Goal: Task Accomplishment & Management: Use online tool/utility

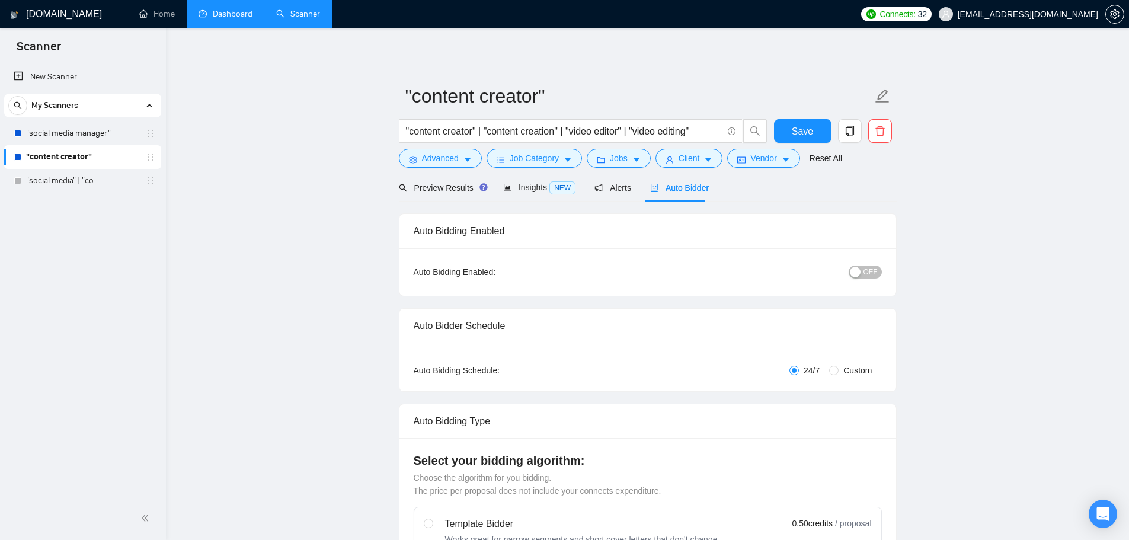
drag, startPoint x: 0, startPoint y: 0, endPoint x: 216, endPoint y: 15, distance: 216.8
click at [216, 15] on link "Dashboard" at bounding box center [226, 14] width 54 height 10
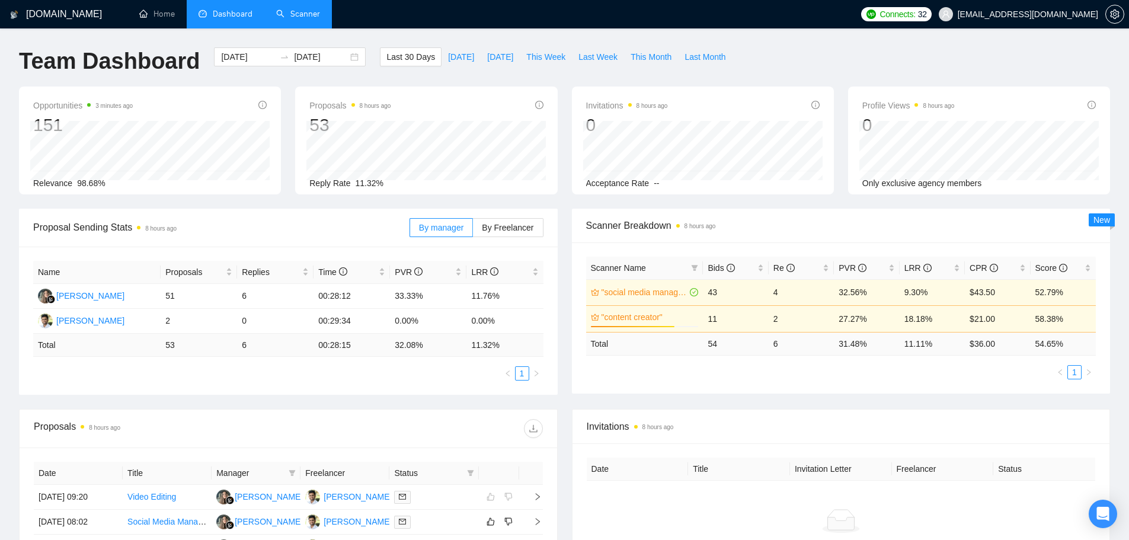
click at [320, 12] on link "Scanner" at bounding box center [298, 14] width 44 height 10
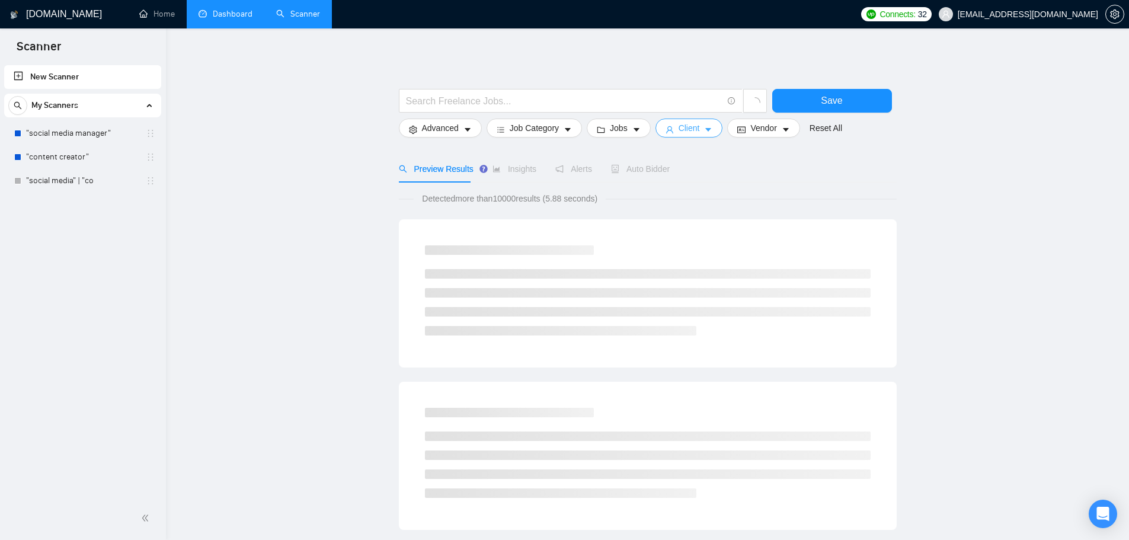
click at [689, 132] on span "Client" at bounding box center [689, 127] width 21 height 13
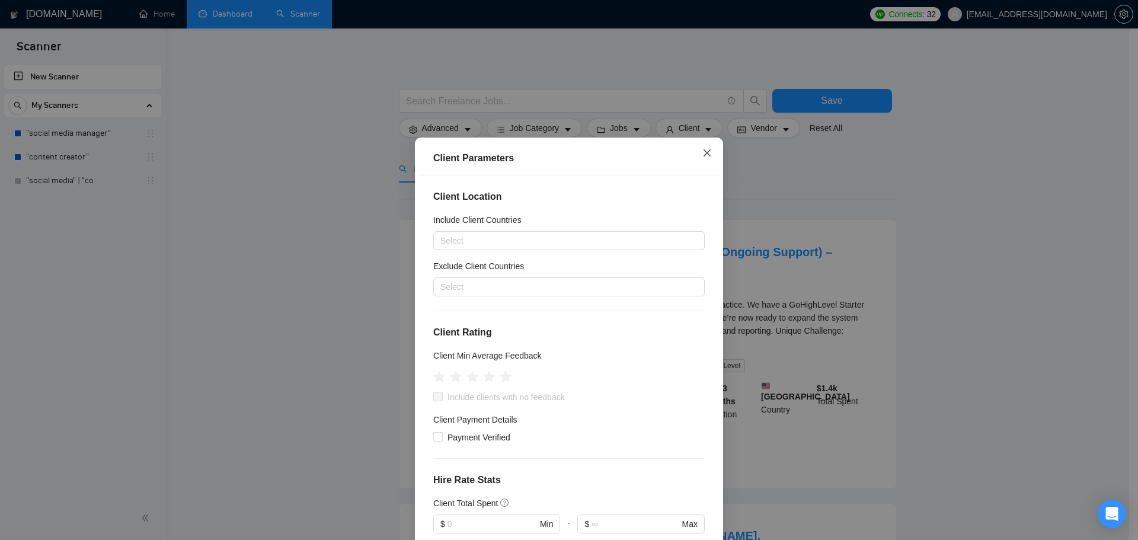
click at [702, 152] on icon "close" at bounding box center [706, 152] width 9 height 9
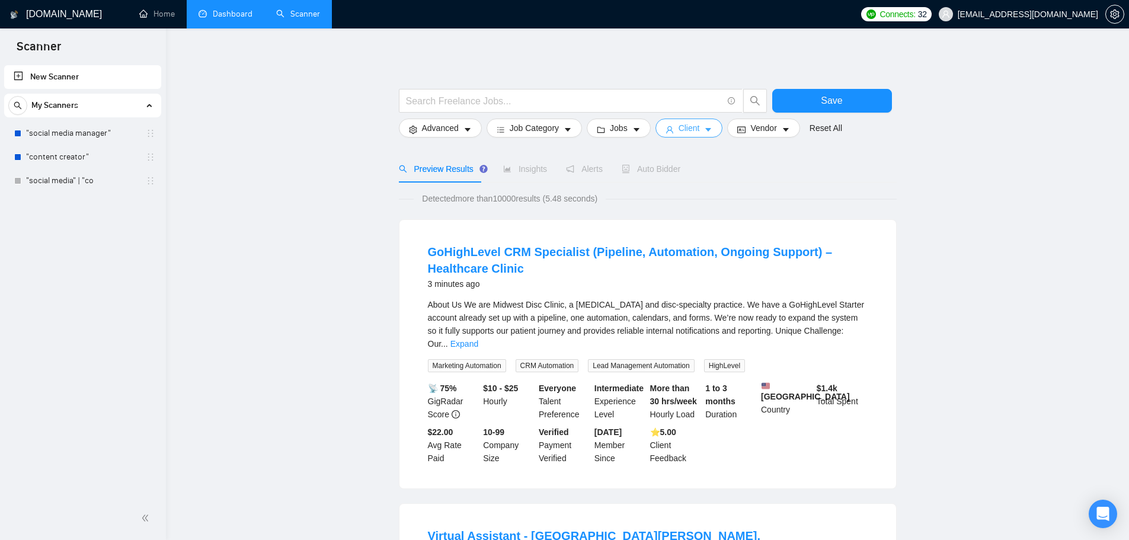
click at [682, 121] on span "Client" at bounding box center [689, 127] width 21 height 13
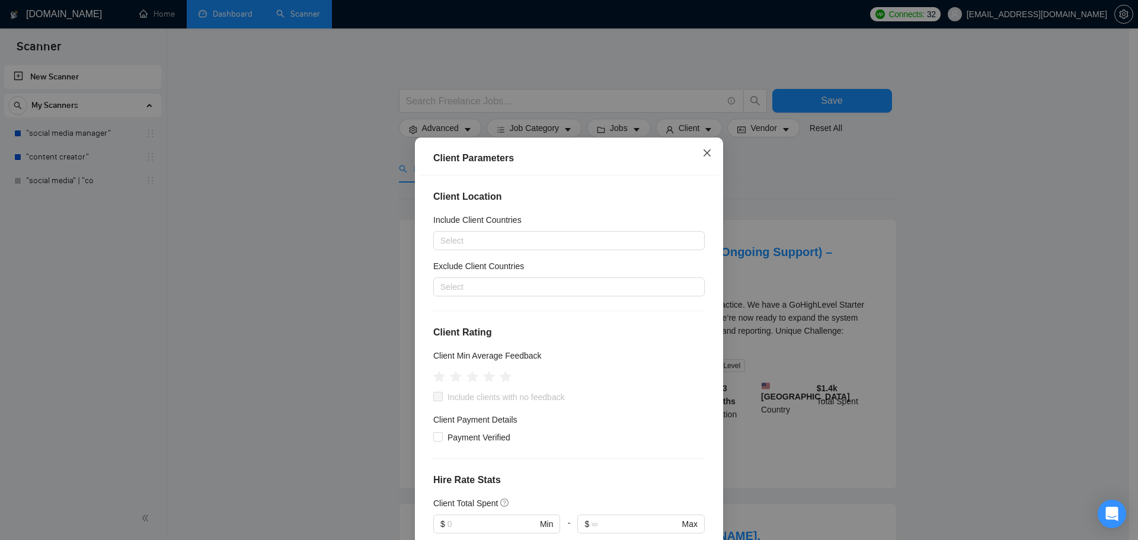
click at [703, 152] on icon "close" at bounding box center [706, 152] width 9 height 9
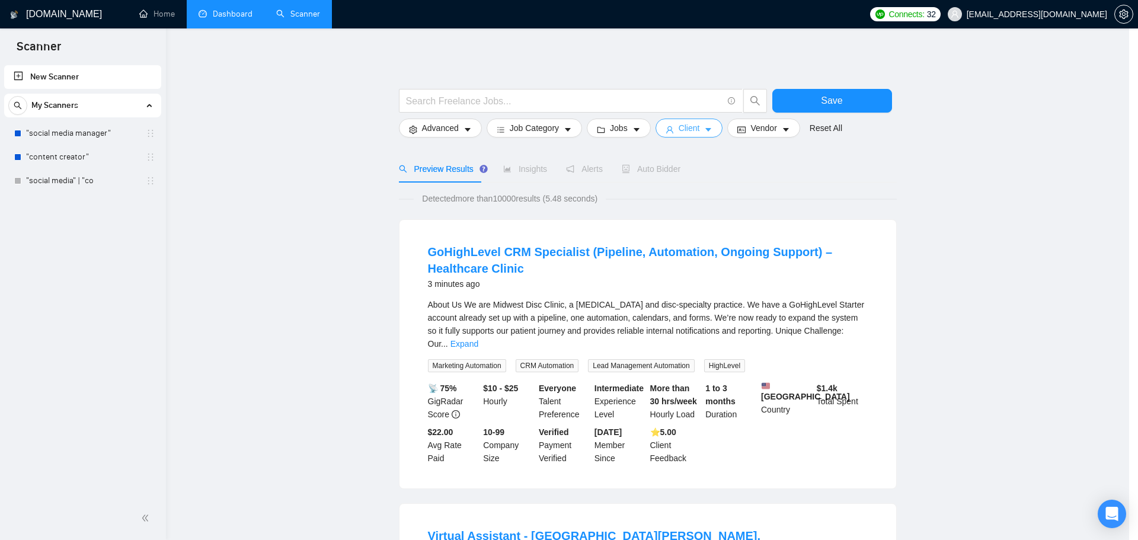
click at [740, 136] on body "Scanner New Scanner My Scanners "social media manager" "content creator" "socia…" at bounding box center [564, 270] width 1129 height 540
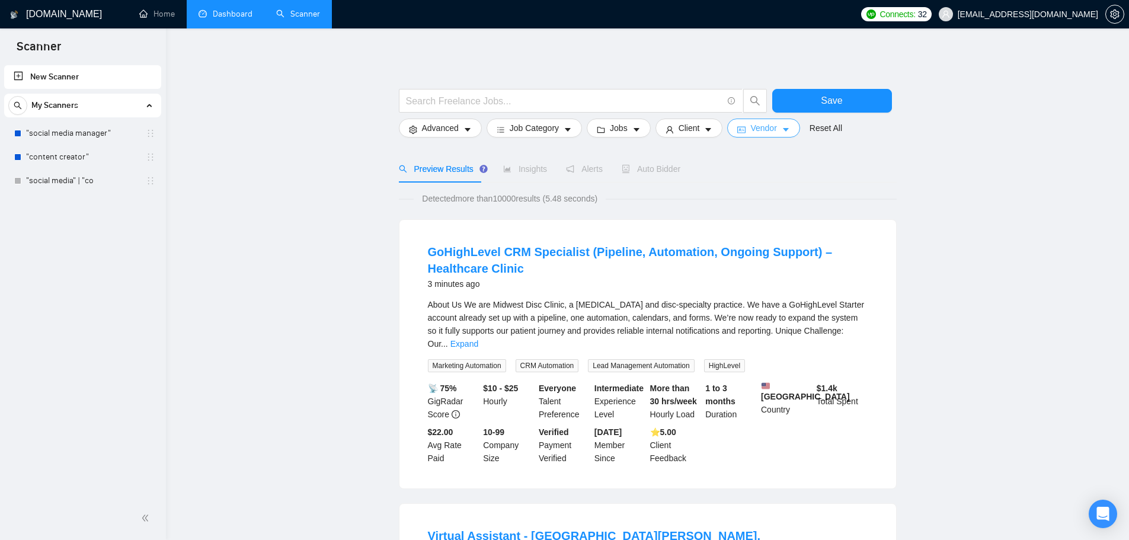
click at [745, 130] on button "Vendor" at bounding box center [763, 128] width 72 height 19
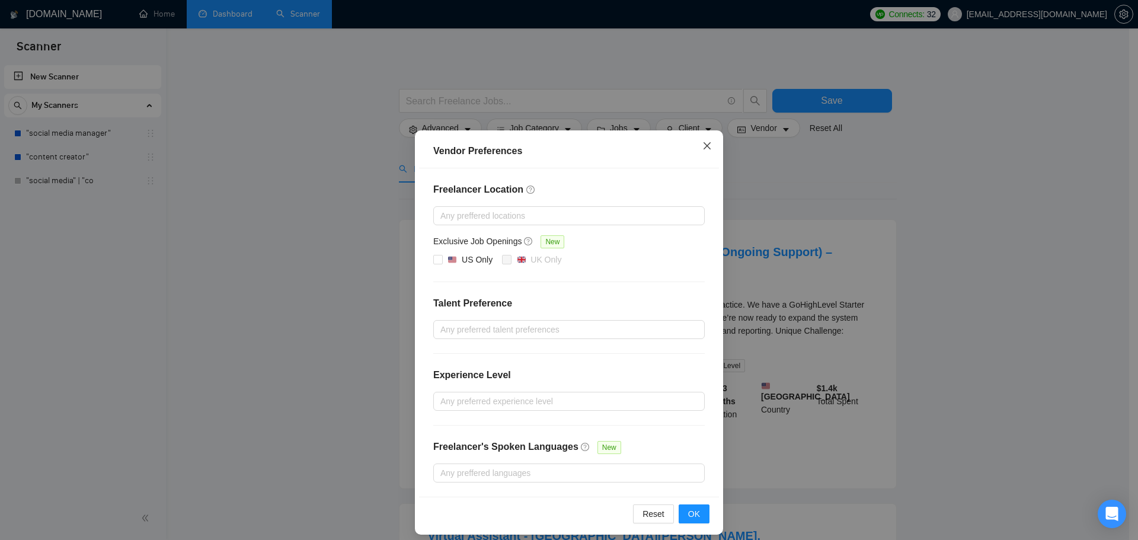
click at [712, 148] on span "Close" at bounding box center [707, 146] width 32 height 32
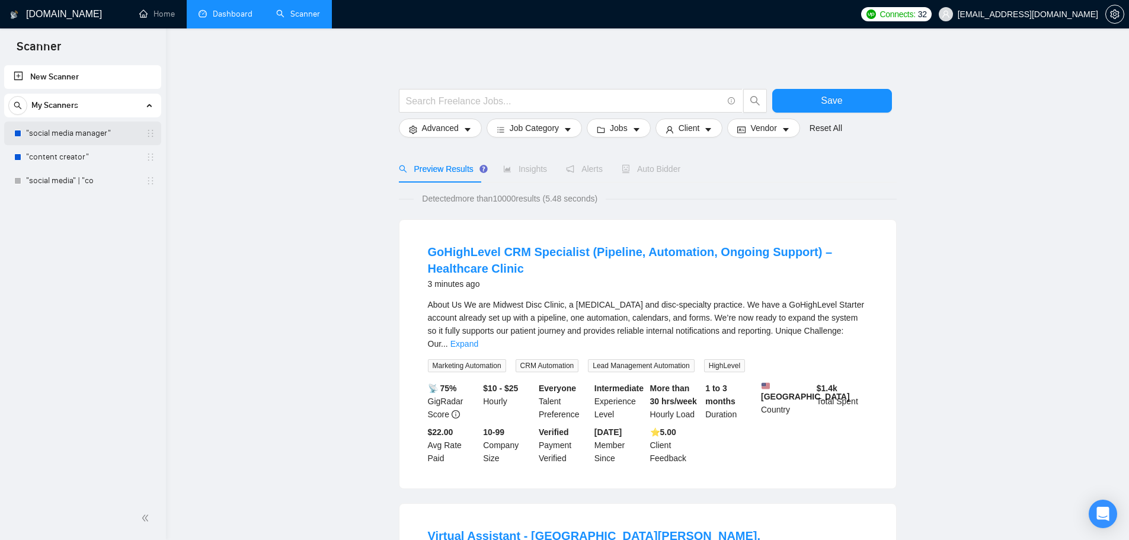
click at [71, 140] on link ""social media manager"" at bounding box center [82, 133] width 113 height 24
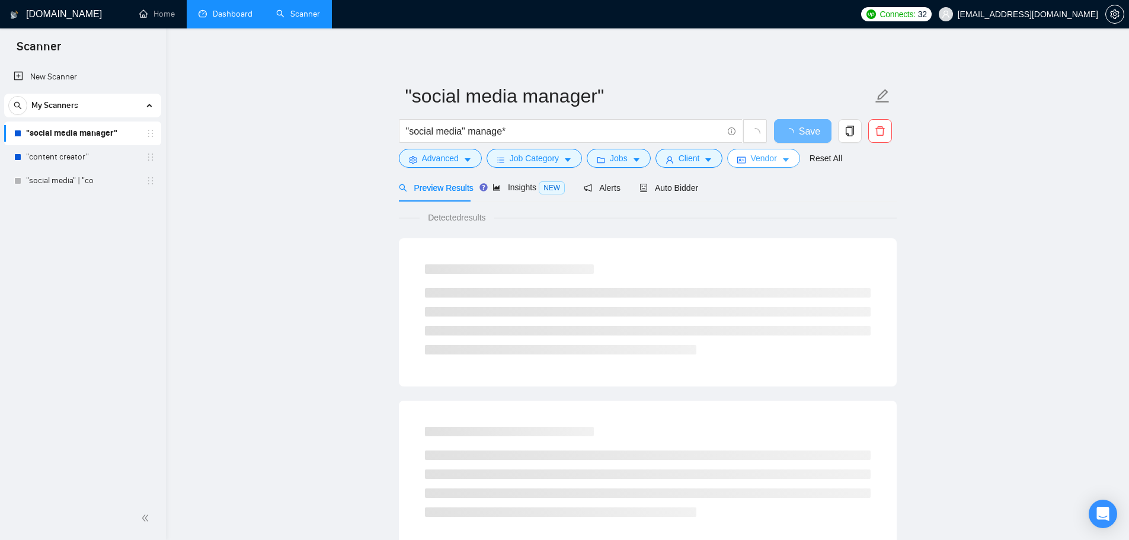
click at [766, 162] on span "Vendor" at bounding box center [763, 158] width 26 height 13
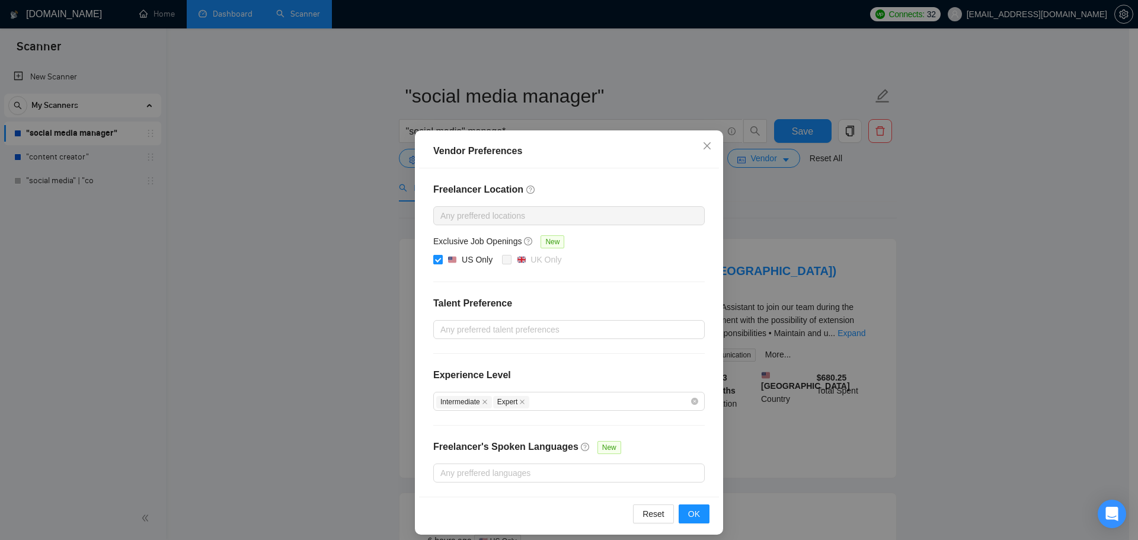
click at [438, 258] on span at bounding box center [437, 259] width 9 height 9
click at [438, 258] on input "US Only" at bounding box center [437, 259] width 8 height 8
checkbox input "false"
click at [704, 150] on icon "close" at bounding box center [706, 145] width 9 height 9
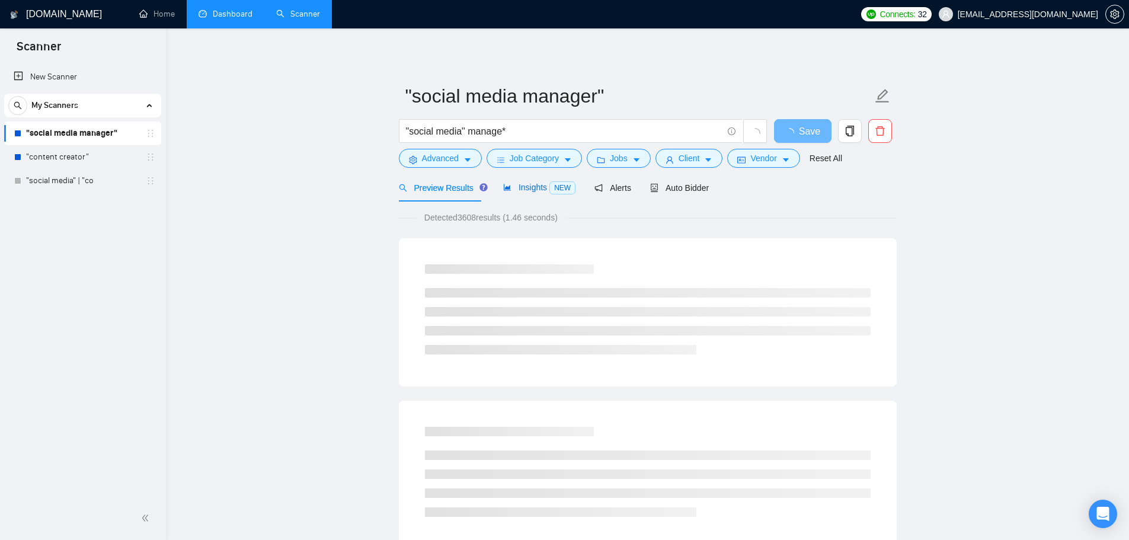
click at [537, 192] on span "Insights NEW" at bounding box center [539, 187] width 72 height 9
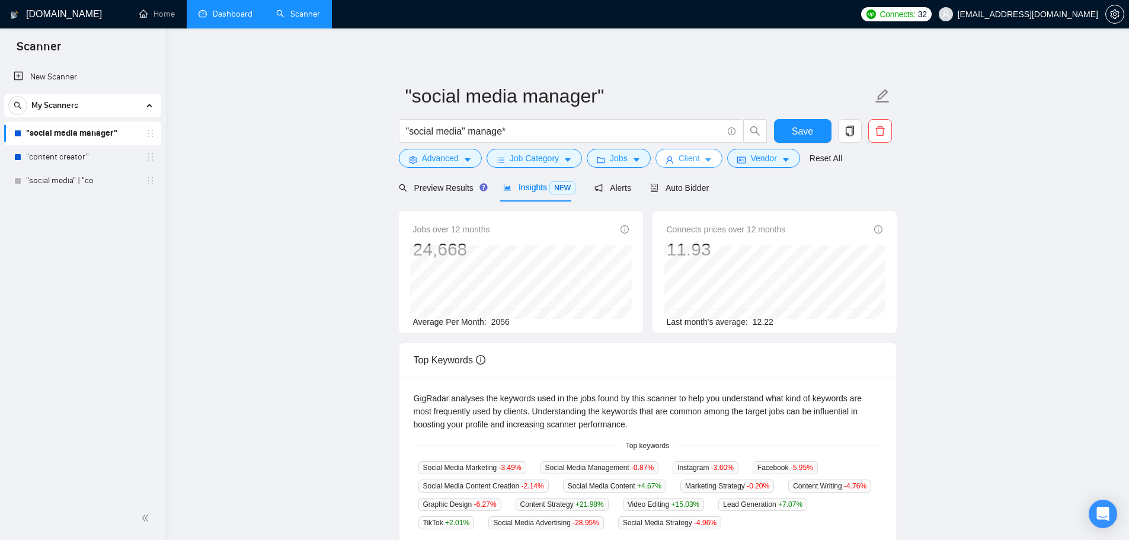
click at [699, 162] on button "Client" at bounding box center [689, 158] width 68 height 19
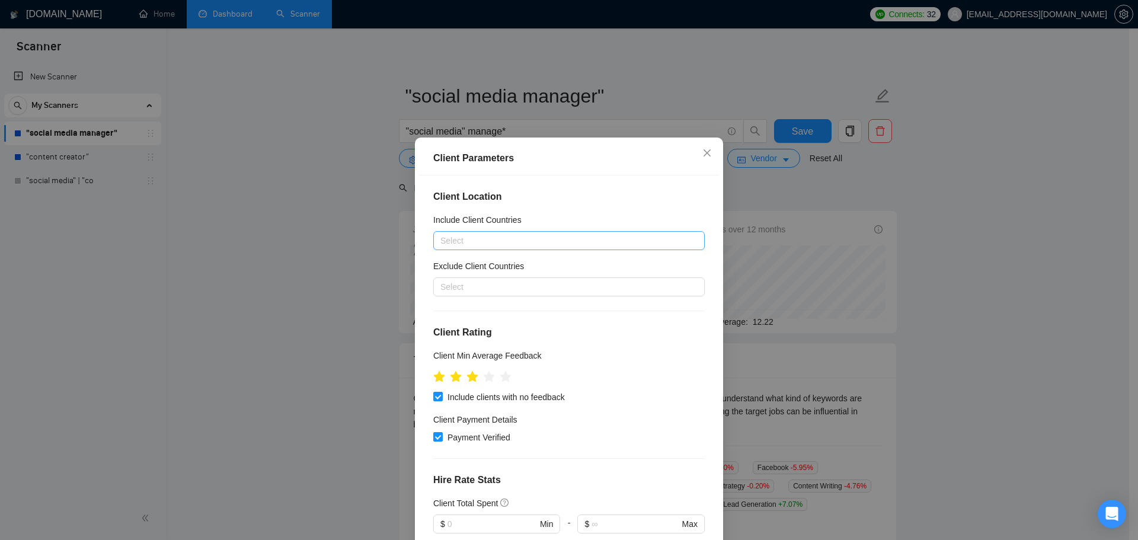
click at [489, 244] on div at bounding box center [563, 241] width 254 height 14
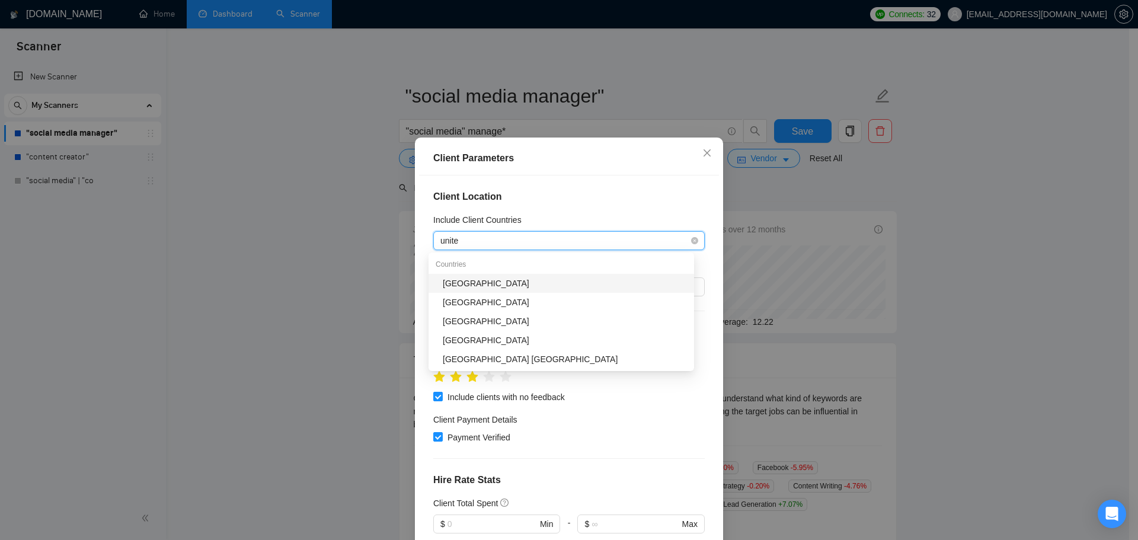
type input "united"
click at [524, 281] on div "United States" at bounding box center [565, 283] width 244 height 13
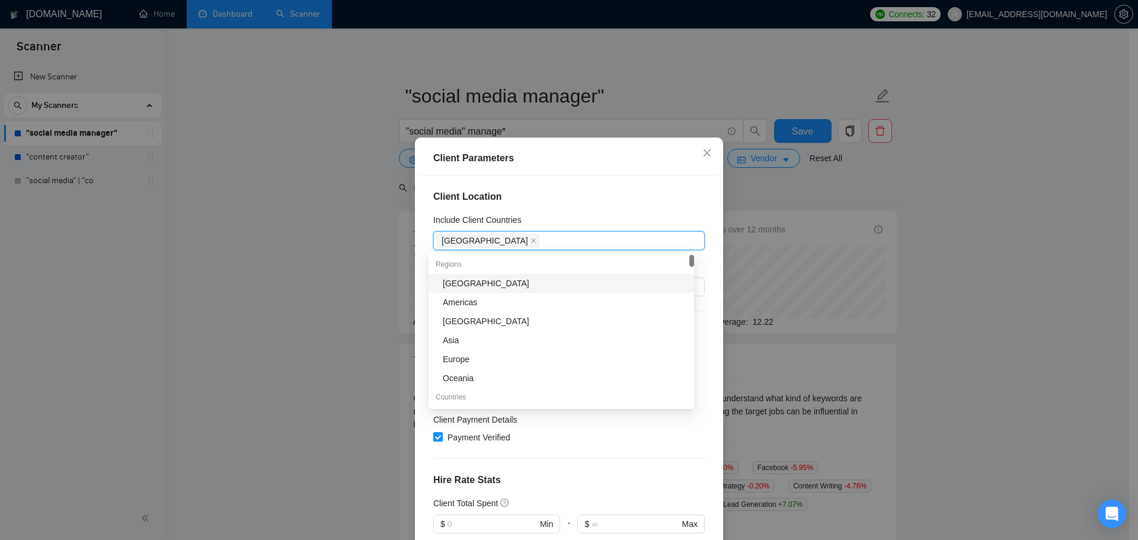
click at [628, 190] on h4 "Client Location" at bounding box center [568, 197] width 271 height 14
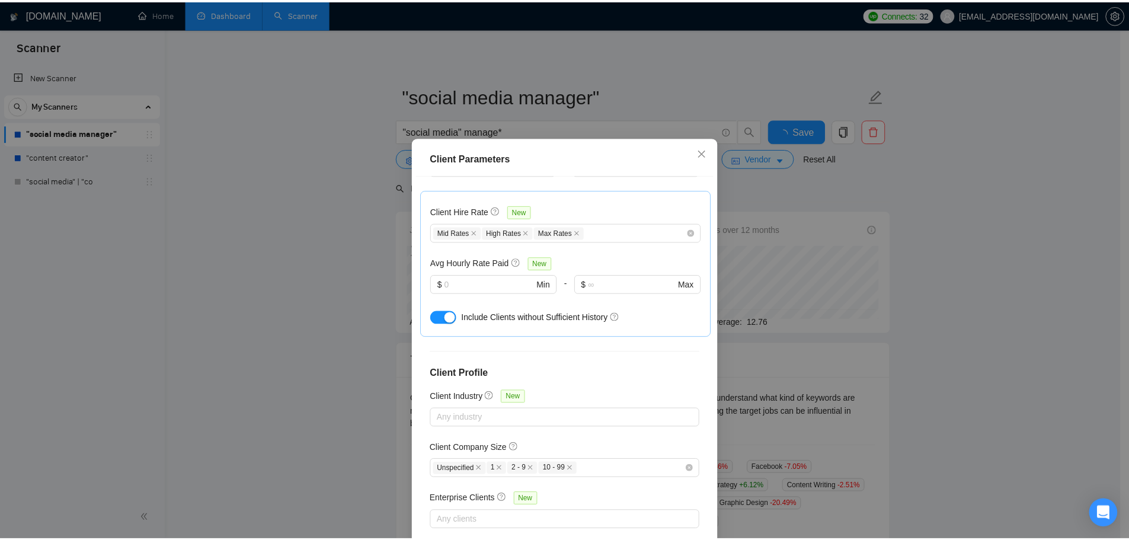
scroll to position [359, 0]
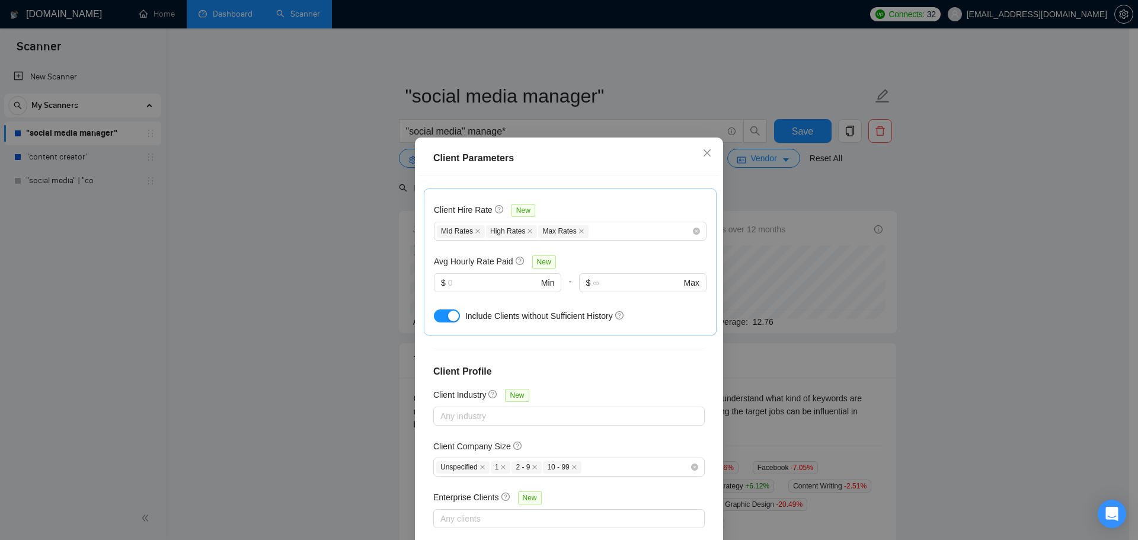
click at [867, 230] on div "Client Parameters Client Location Include Client Countries United States Exclud…" at bounding box center [569, 270] width 1138 height 540
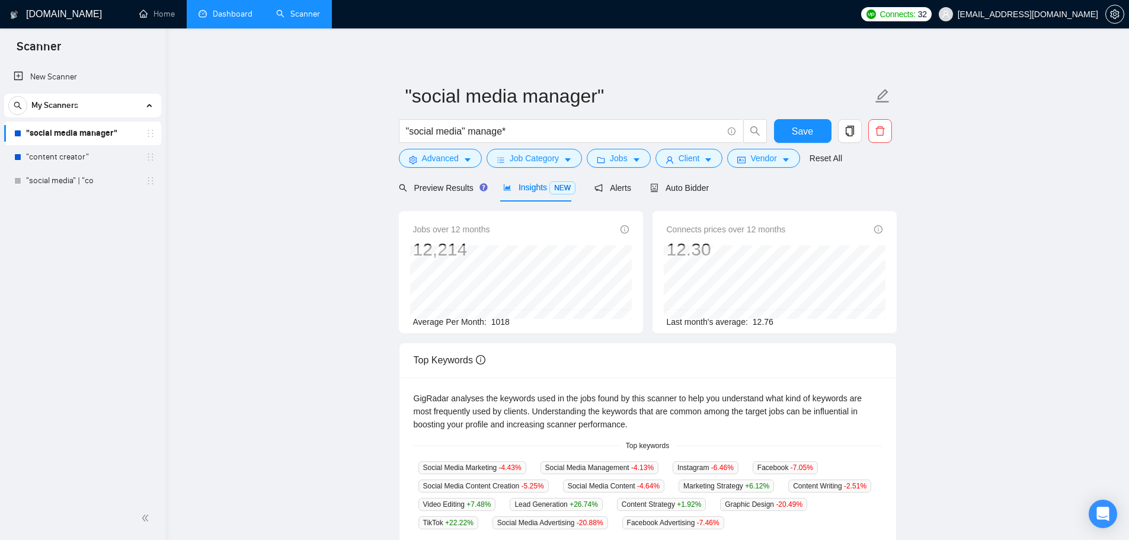
click at [545, 189] on span "Insights NEW" at bounding box center [539, 187] width 72 height 9
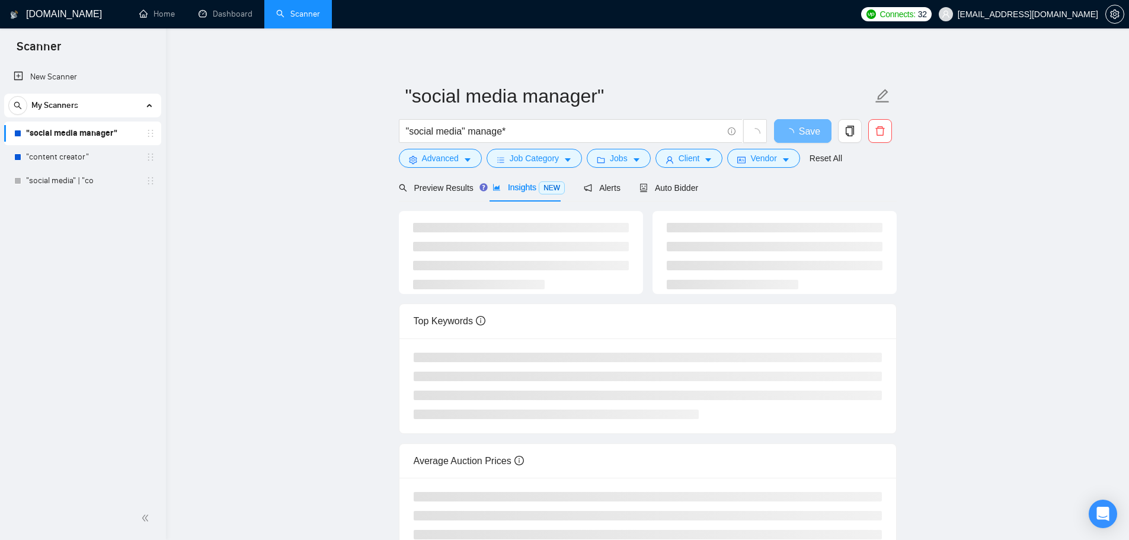
click at [705, 145] on div ""social media" manage*" at bounding box center [582, 134] width 373 height 30
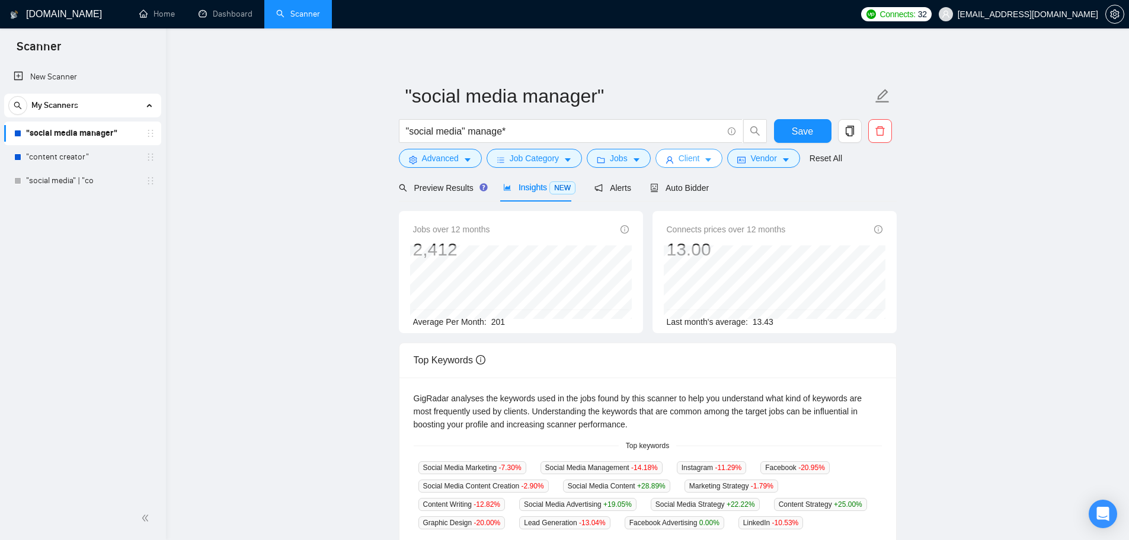
click at [705, 152] on button "Client" at bounding box center [689, 158] width 68 height 19
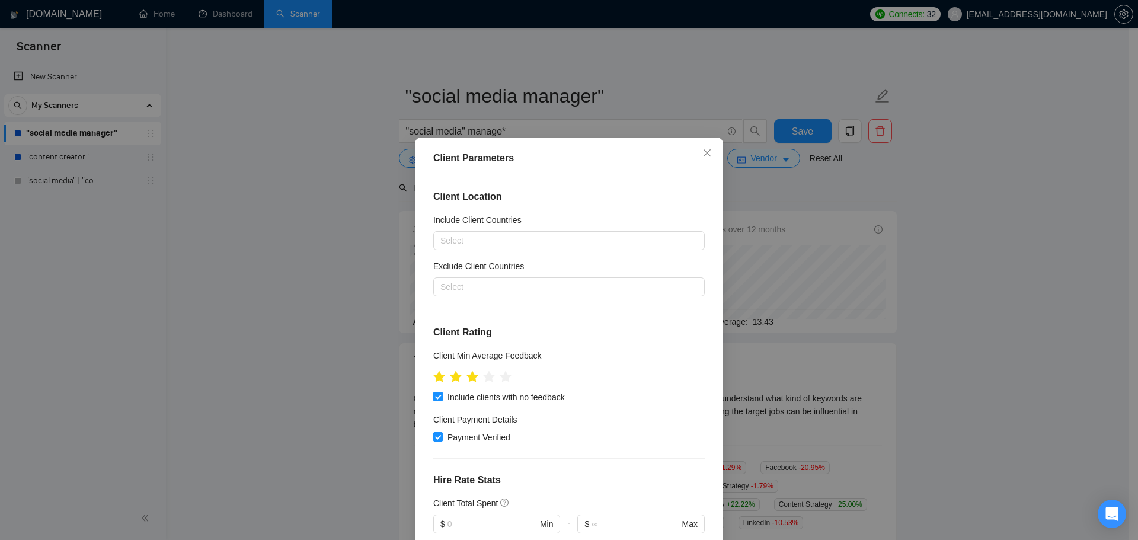
click at [785, 195] on div "Client Parameters Client Location Include Client Countries Select Exclude Clien…" at bounding box center [569, 270] width 1138 height 540
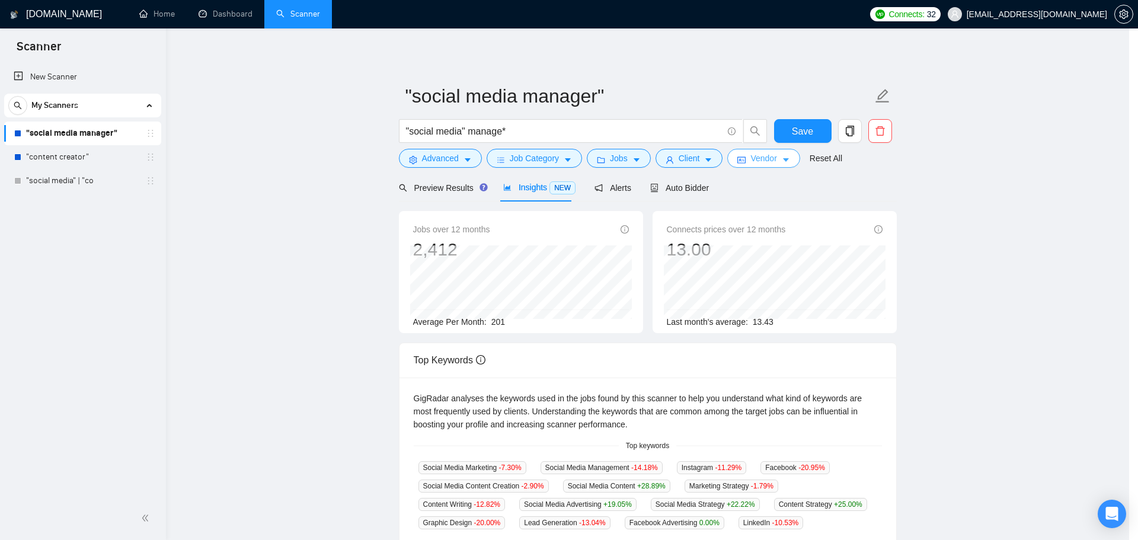
click at [766, 165] on button "Vendor" at bounding box center [763, 158] width 72 height 19
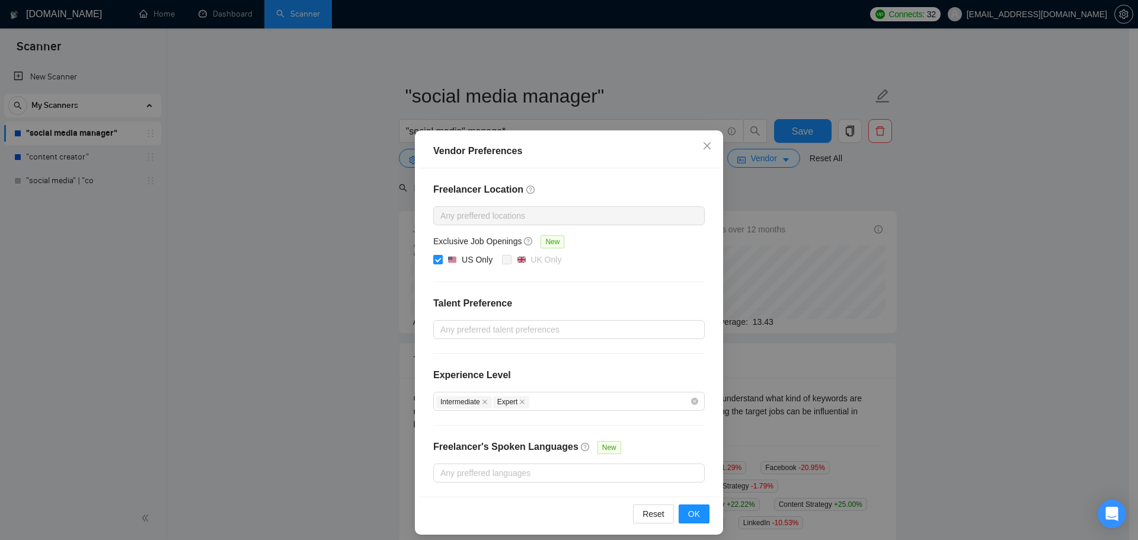
click at [828, 193] on div "Vendor Preferences Freelancer Location Any preffered locations Exclusive Job Op…" at bounding box center [569, 270] width 1138 height 540
